Goal: Information Seeking & Learning: Learn about a topic

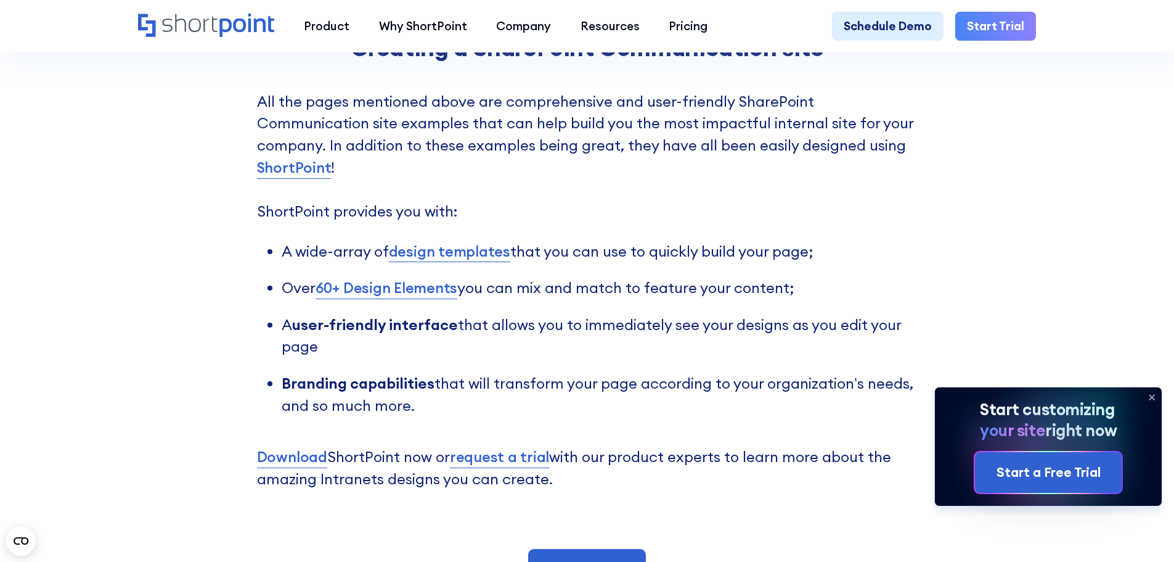
scroll to position [3268, 0]
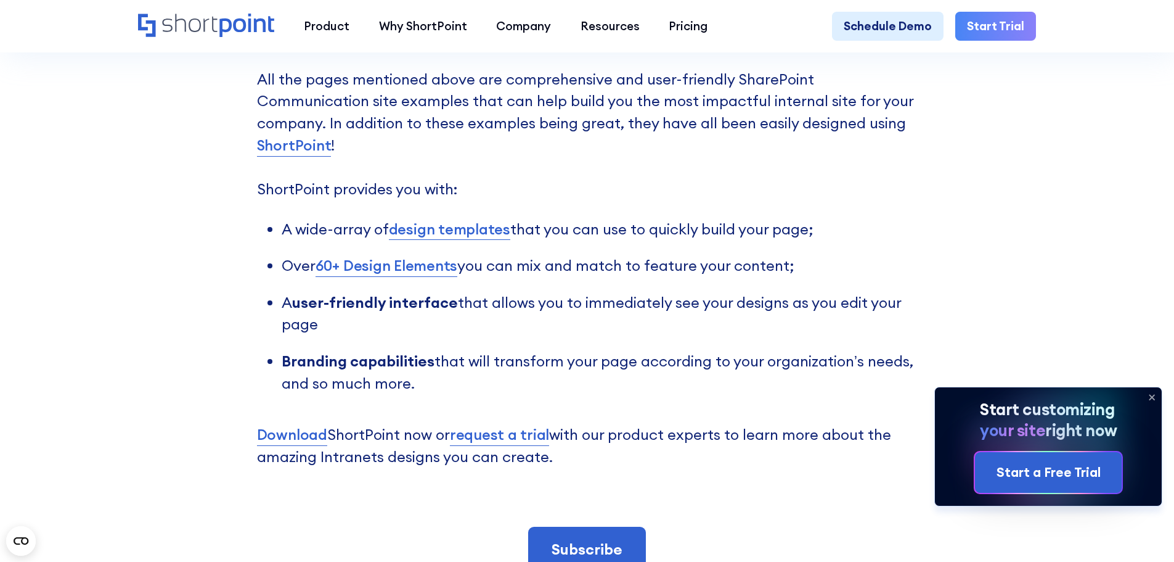
click at [459, 240] on link "design templates" at bounding box center [449, 229] width 121 height 22
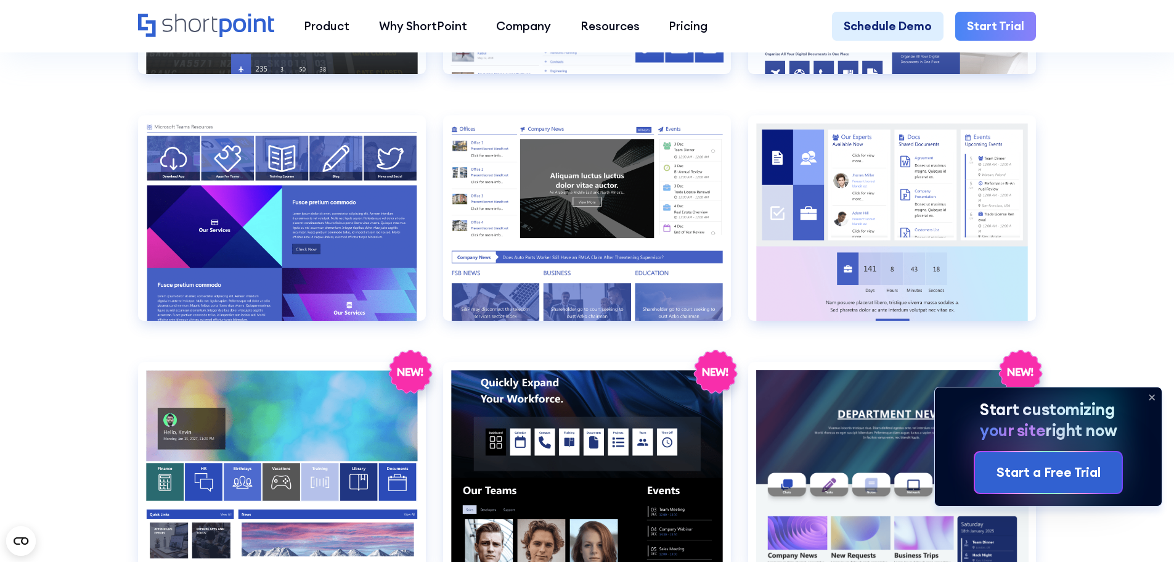
scroll to position [2034, 0]
click at [1147, 395] on icon at bounding box center [1152, 397] width 20 height 20
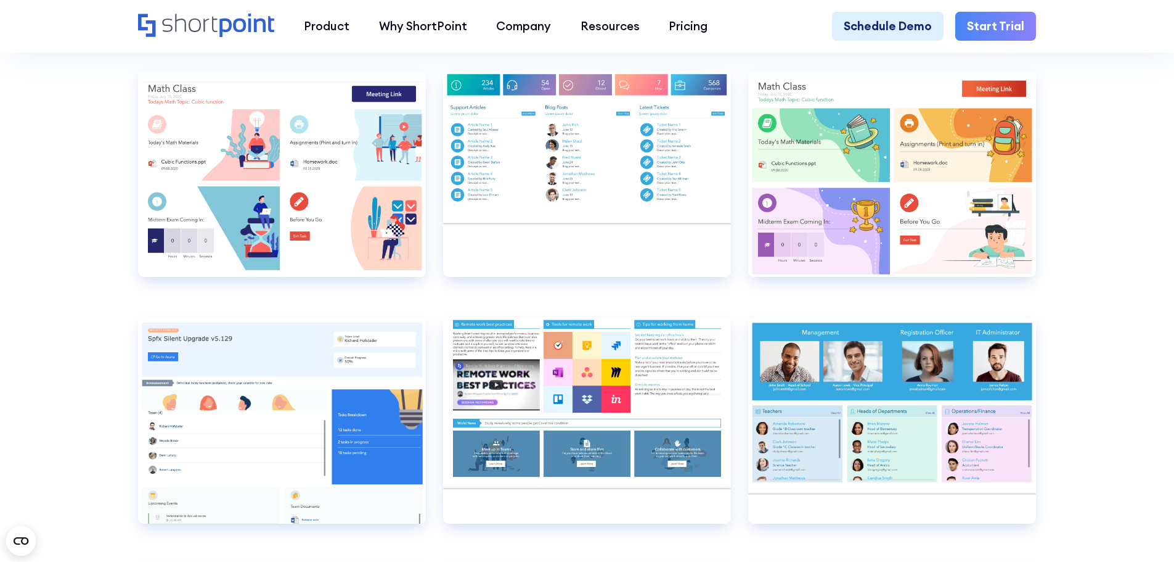
scroll to position [7891, 0]
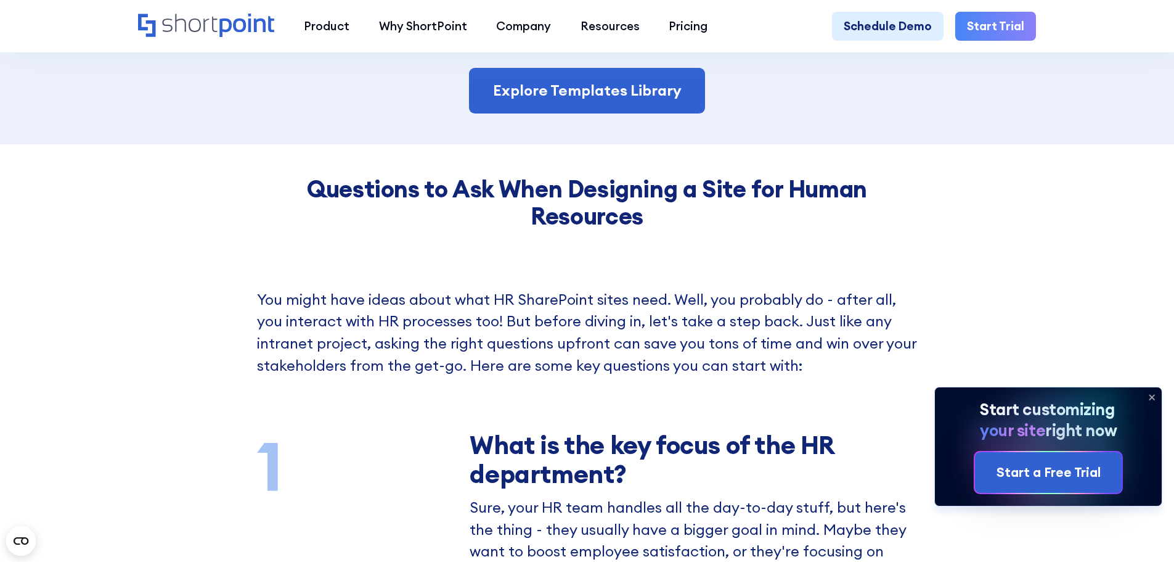
scroll to position [1788, 0]
